Goal: Entertainment & Leisure: Consume media (video, audio)

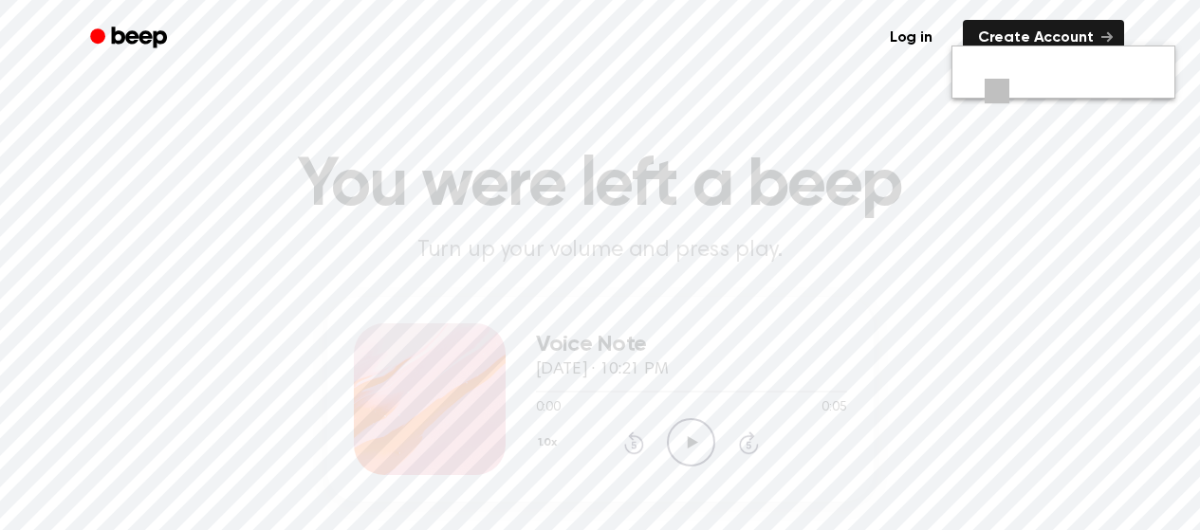
click at [691, 437] on icon "Play Audio" at bounding box center [691, 442] width 48 height 48
click at [694, 439] on icon "Play Audio" at bounding box center [691, 442] width 48 height 48
click at [680, 444] on icon "Play Audio" at bounding box center [691, 442] width 48 height 48
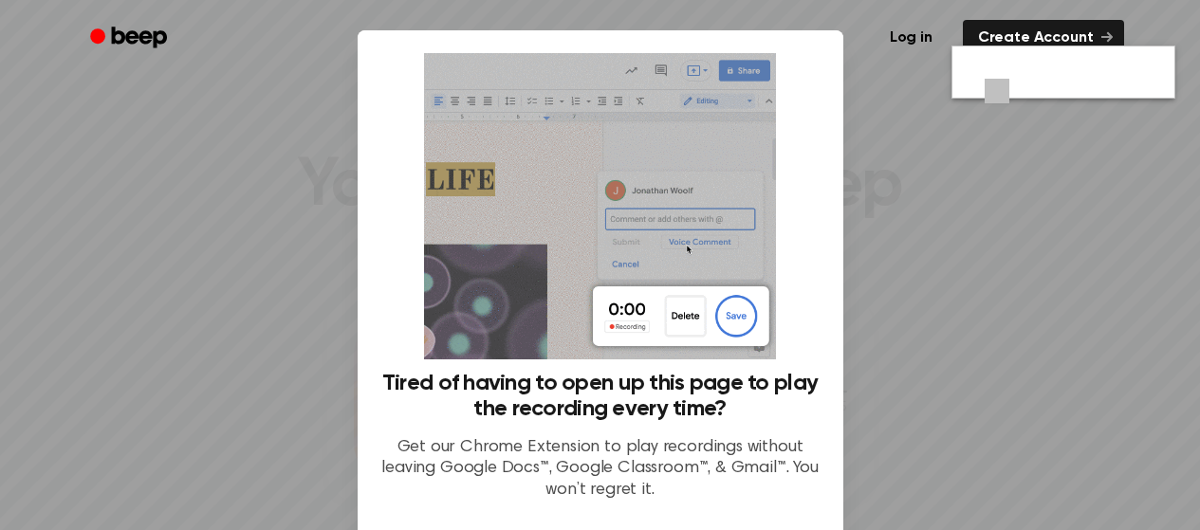
click at [257, 242] on div at bounding box center [600, 265] width 1200 height 530
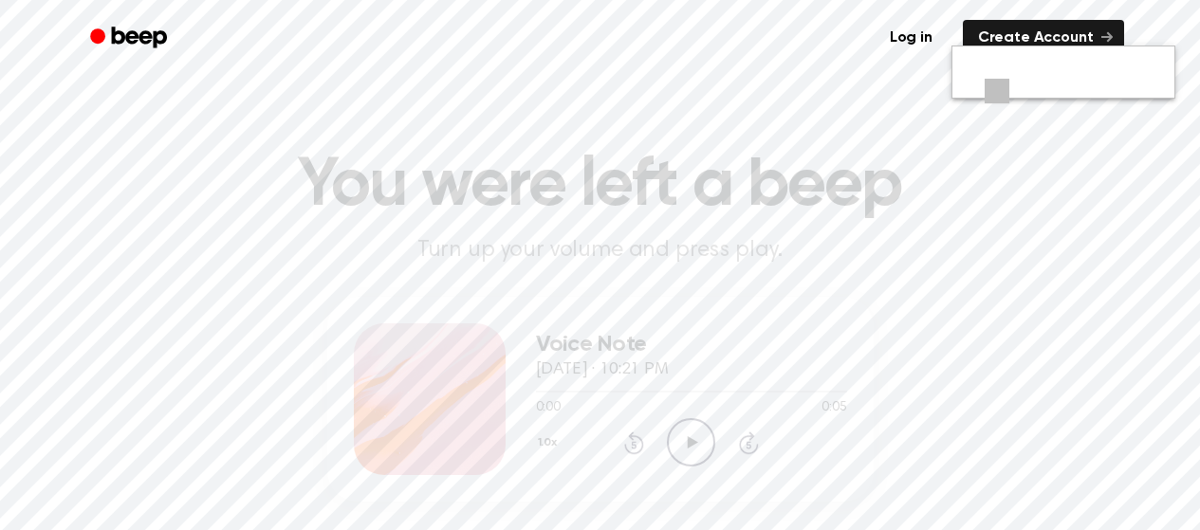
click at [685, 436] on icon "Play Audio" at bounding box center [691, 442] width 48 height 48
click at [687, 444] on icon "Play Audio" at bounding box center [691, 442] width 48 height 48
click at [687, 446] on icon "Play Audio" at bounding box center [691, 442] width 48 height 48
